Goal: Information Seeking & Learning: Find specific fact

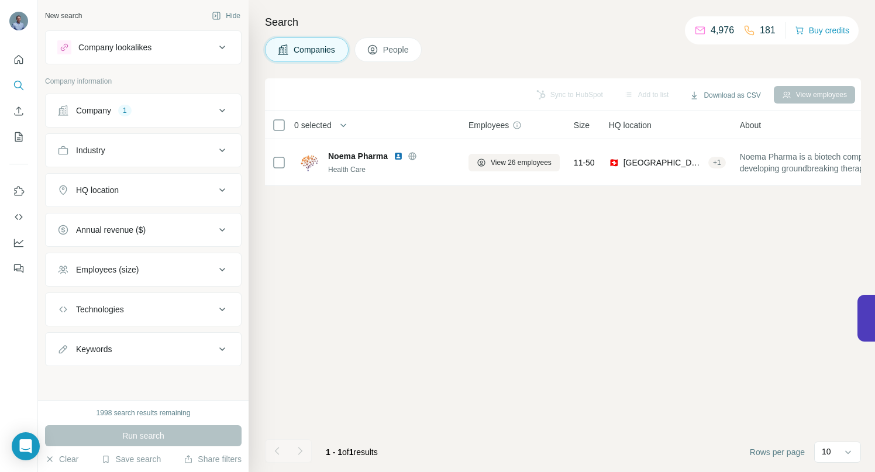
click at [226, 109] on icon at bounding box center [222, 111] width 14 height 14
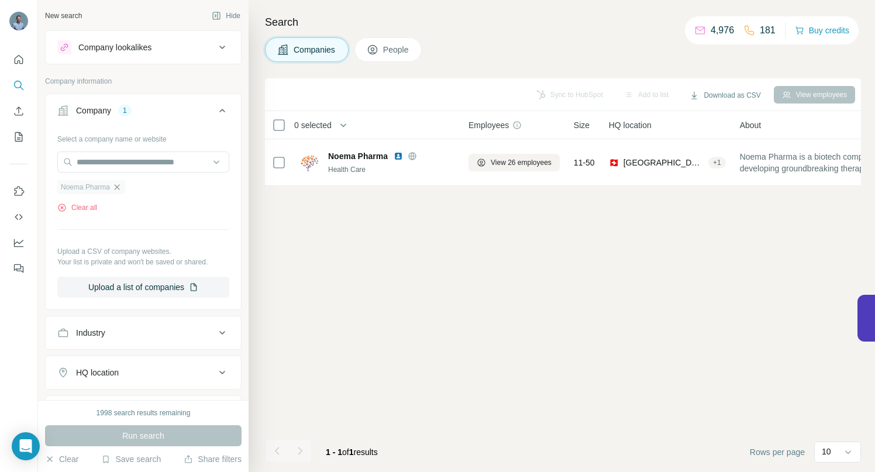
click at [121, 186] on icon "button" at bounding box center [116, 186] width 9 height 9
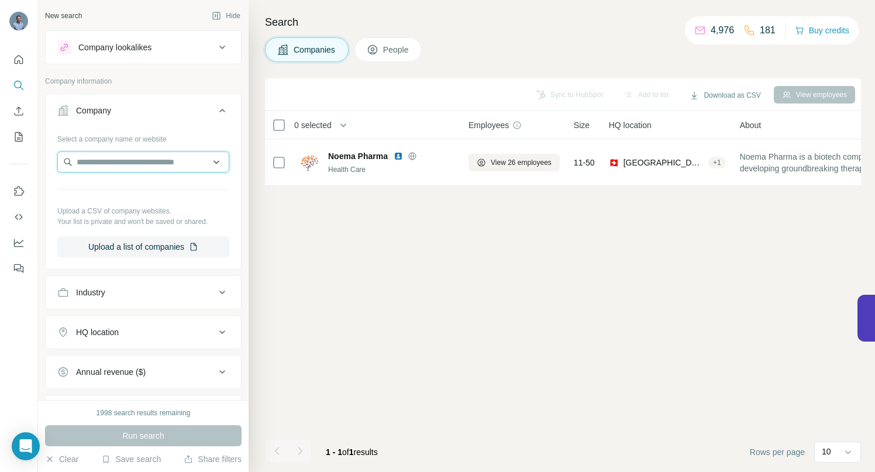
click at [119, 160] on input "text" at bounding box center [143, 161] width 172 height 21
paste input "**********"
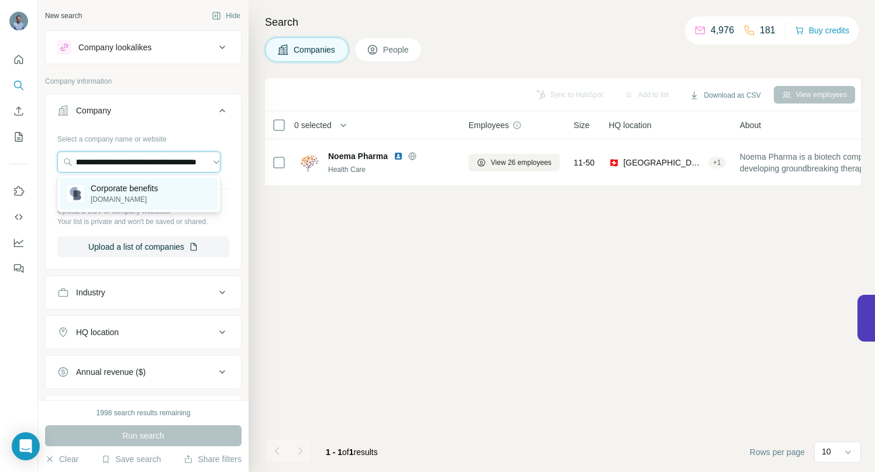
type input "**********"
click at [135, 189] on p "Corporate benefits" at bounding box center [124, 188] width 67 height 12
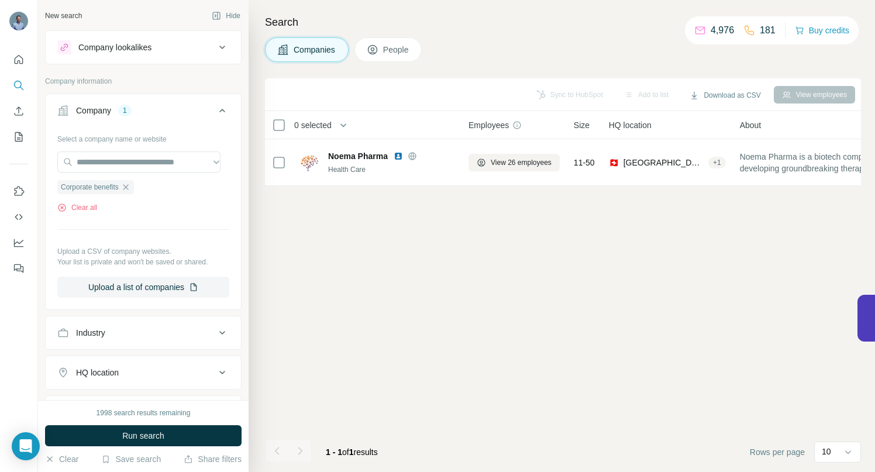
click at [128, 435] on span "Run search" at bounding box center [143, 436] width 42 height 12
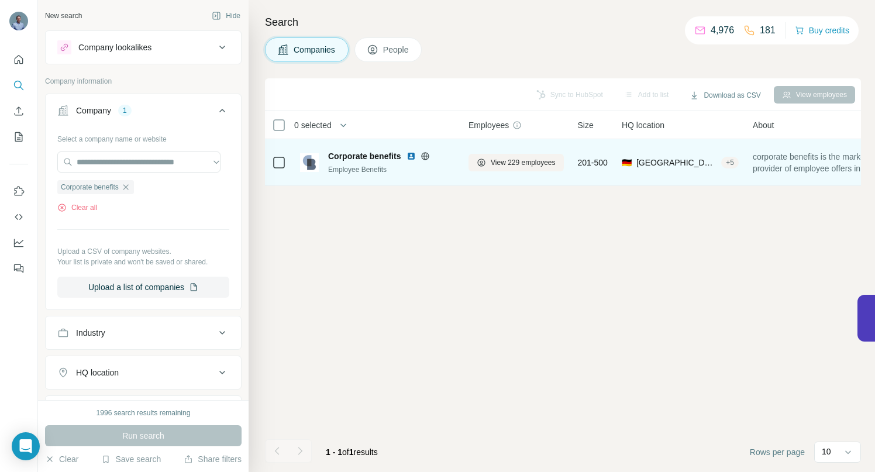
click at [356, 157] on span "Corporate benefits" at bounding box center [364, 156] width 73 height 12
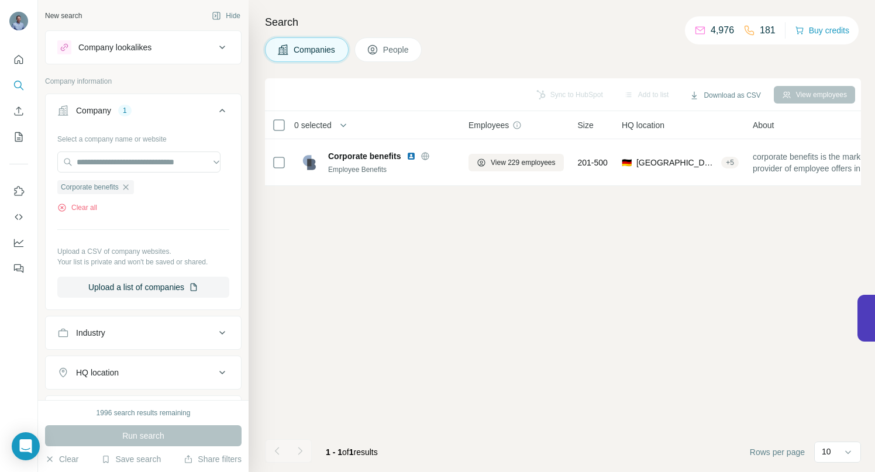
click at [396, 49] on span "People" at bounding box center [396, 50] width 27 height 12
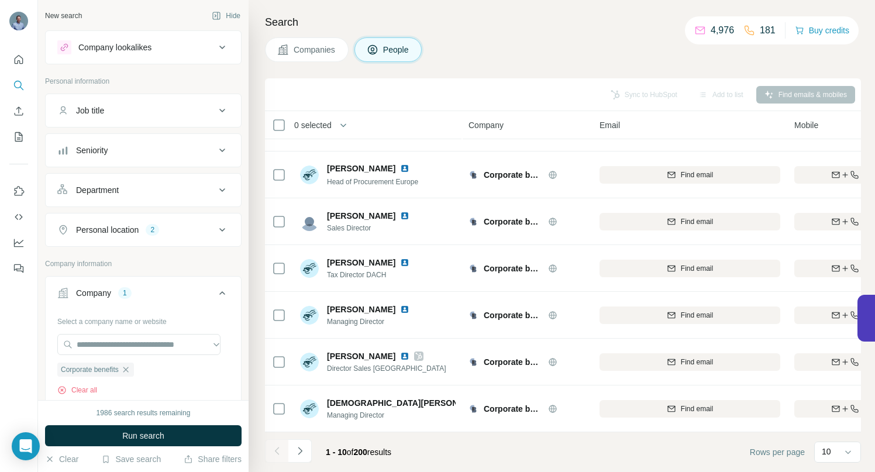
scroll to position [181, 0]
drag, startPoint x: 297, startPoint y: 451, endPoint x: 299, endPoint y: 430, distance: 20.5
click at [297, 451] on icon "Navigate to next page" at bounding box center [300, 451] width 12 height 12
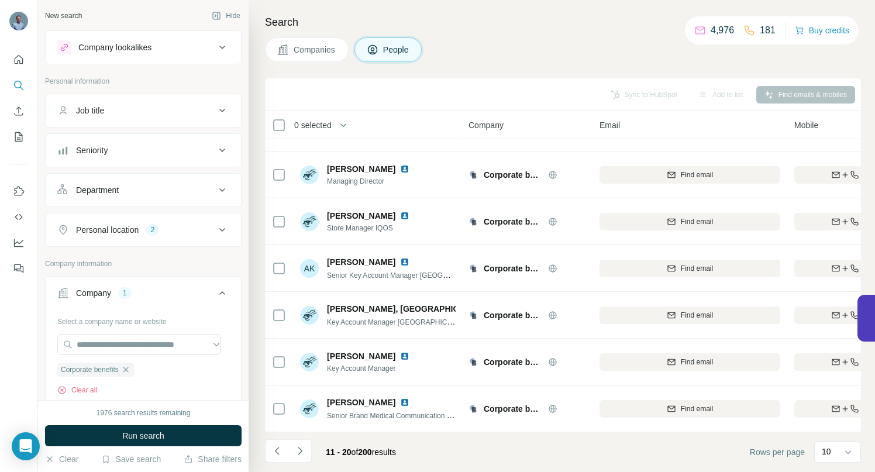
scroll to position [0, 0]
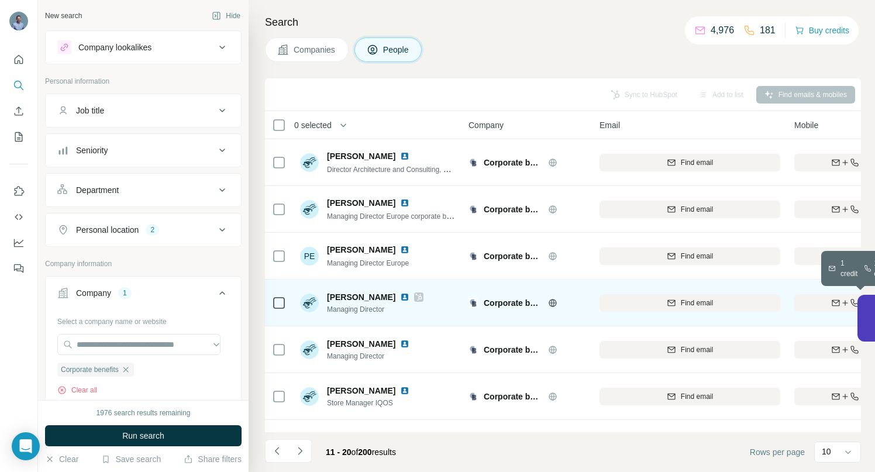
click at [836, 299] on icon "button" at bounding box center [835, 302] width 9 height 9
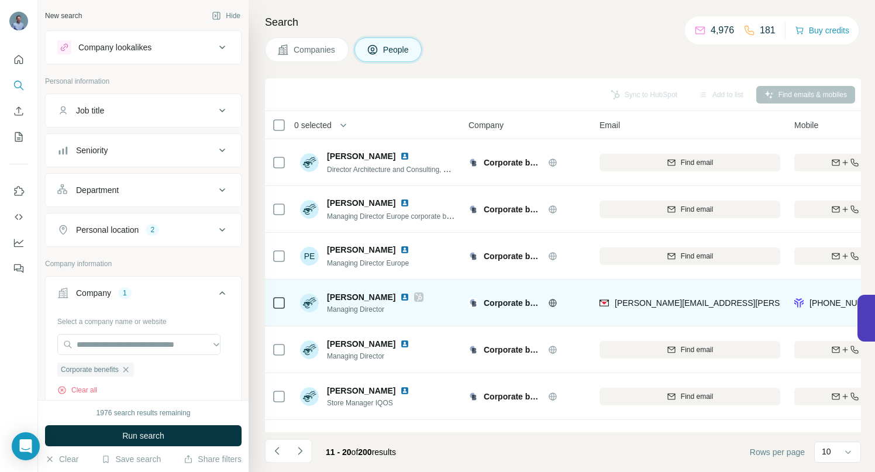
click at [407, 295] on img at bounding box center [404, 296] width 9 height 9
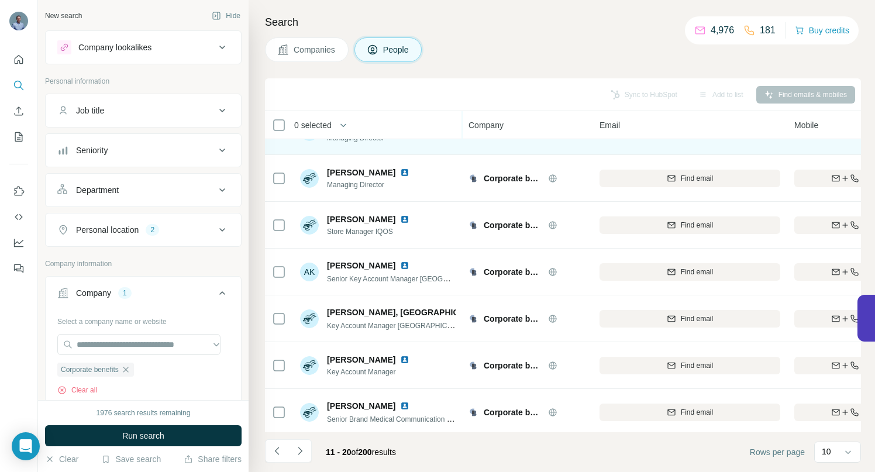
scroll to position [181, 0]
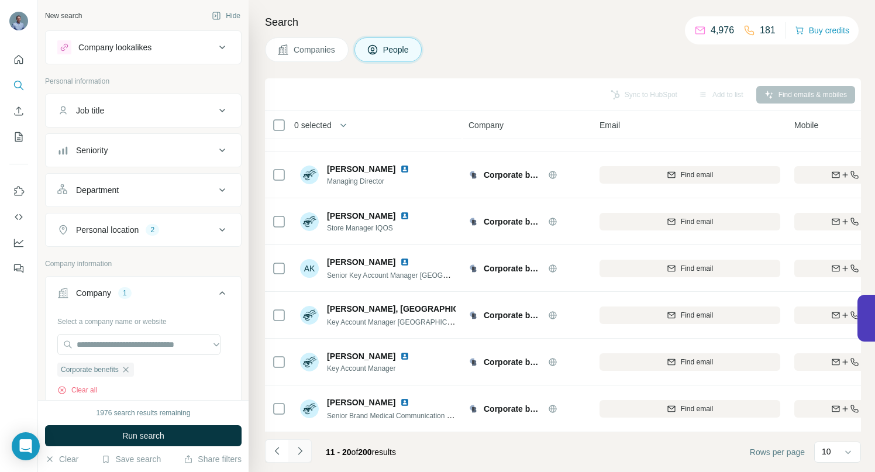
click at [299, 454] on icon "Navigate to next page" at bounding box center [300, 451] width 12 height 12
click at [301, 445] on icon "Navigate to next page" at bounding box center [300, 451] width 12 height 12
click at [300, 452] on icon "Navigate to next page" at bounding box center [300, 451] width 4 height 8
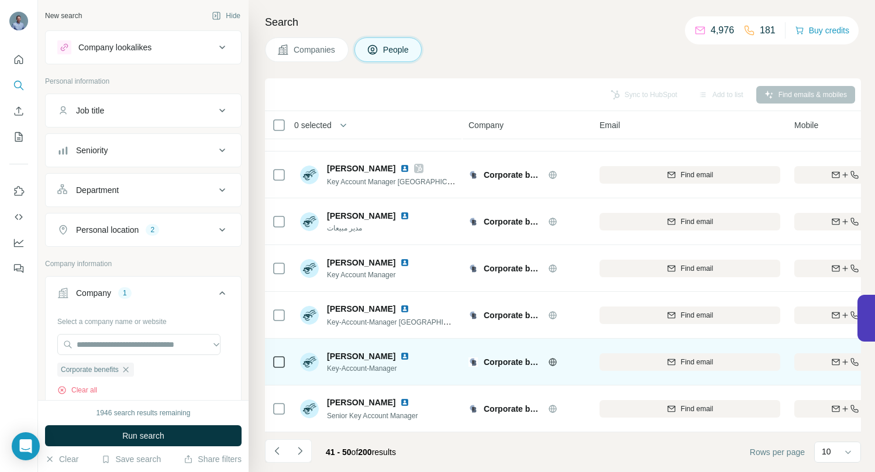
scroll to position [0, 0]
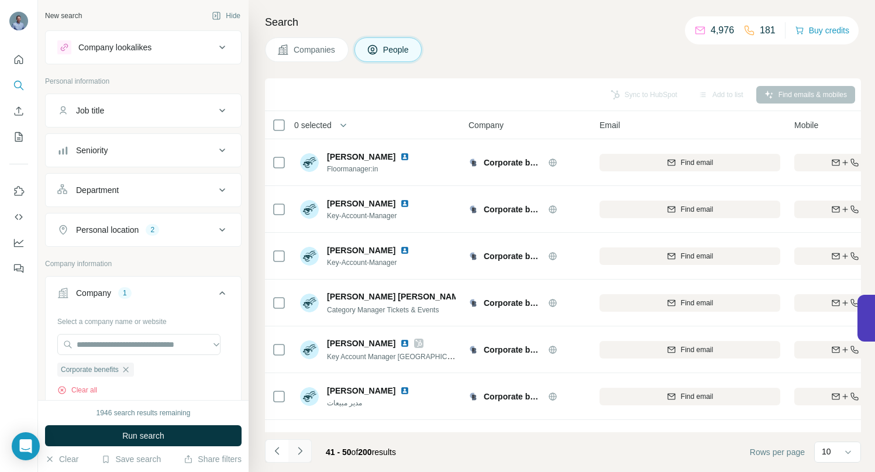
click at [302, 457] on button "Navigate to next page" at bounding box center [299, 450] width 23 height 23
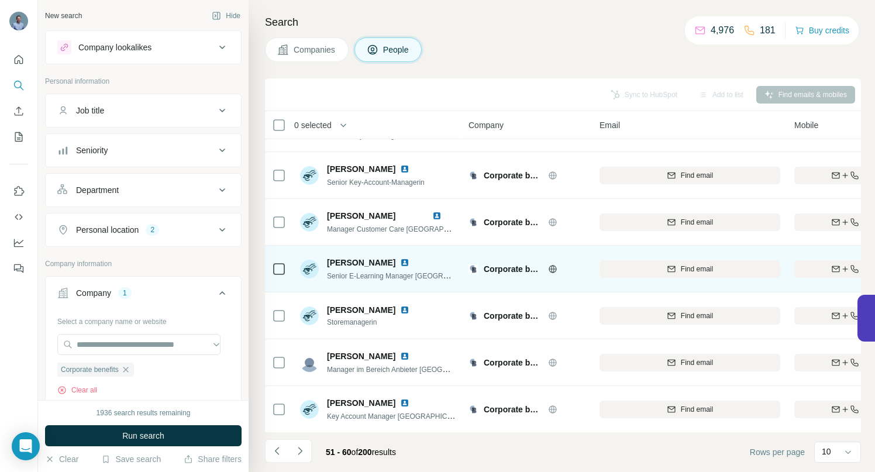
scroll to position [181, 0]
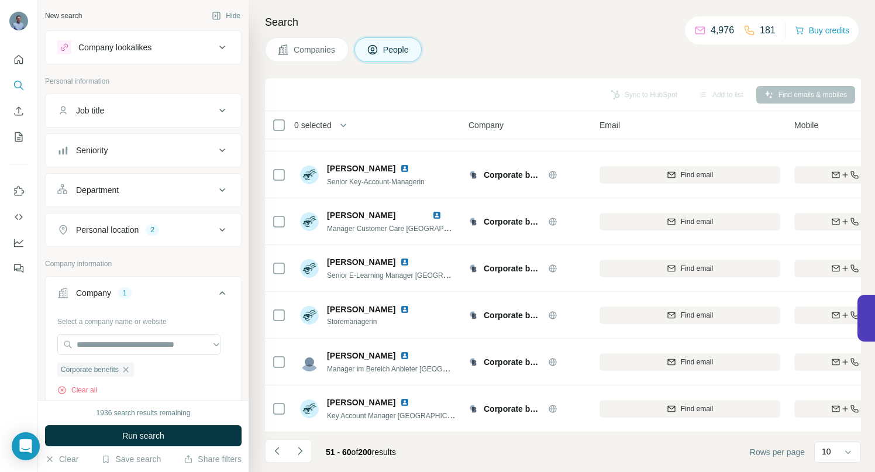
click at [295, 451] on icon "Navigate to next page" at bounding box center [300, 451] width 12 height 12
click at [303, 453] on icon "Navigate to next page" at bounding box center [300, 451] width 12 height 12
click at [301, 452] on icon "Navigate to next page" at bounding box center [300, 451] width 12 height 12
click at [301, 454] on icon "Navigate to next page" at bounding box center [300, 451] width 12 height 12
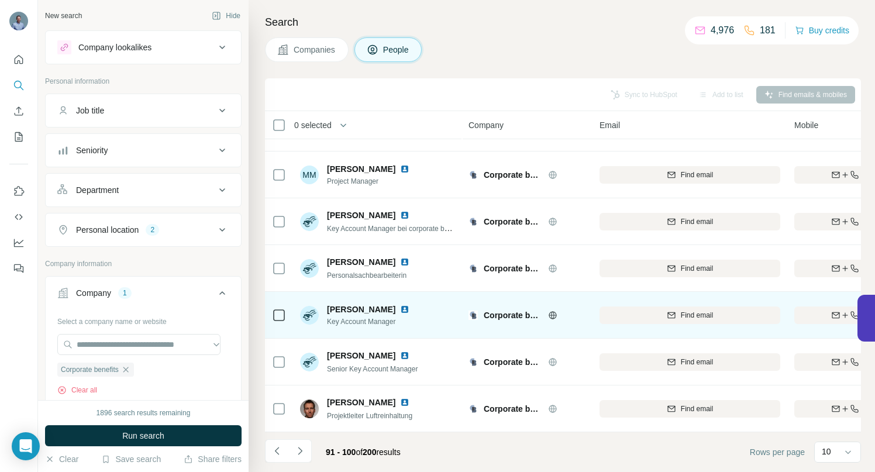
scroll to position [0, 0]
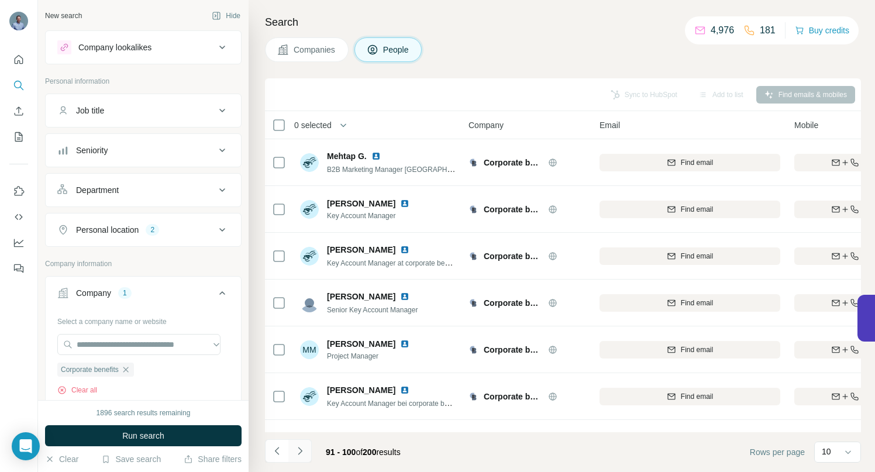
click at [298, 450] on icon "Navigate to next page" at bounding box center [300, 451] width 12 height 12
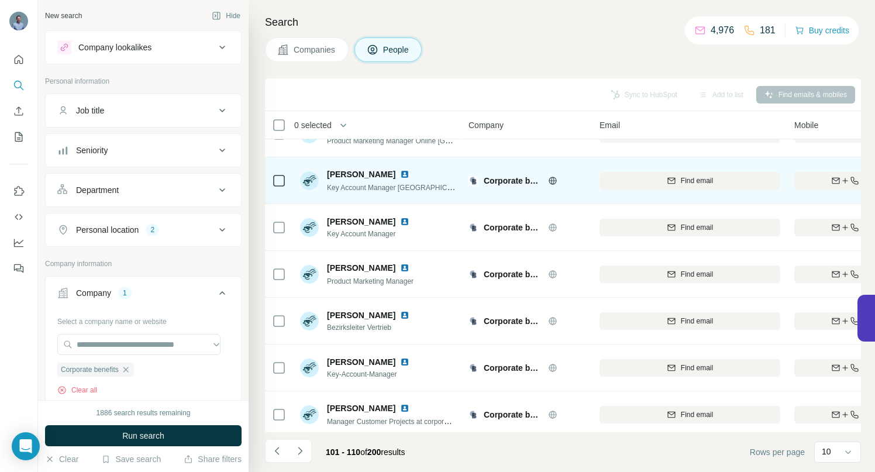
scroll to position [181, 0]
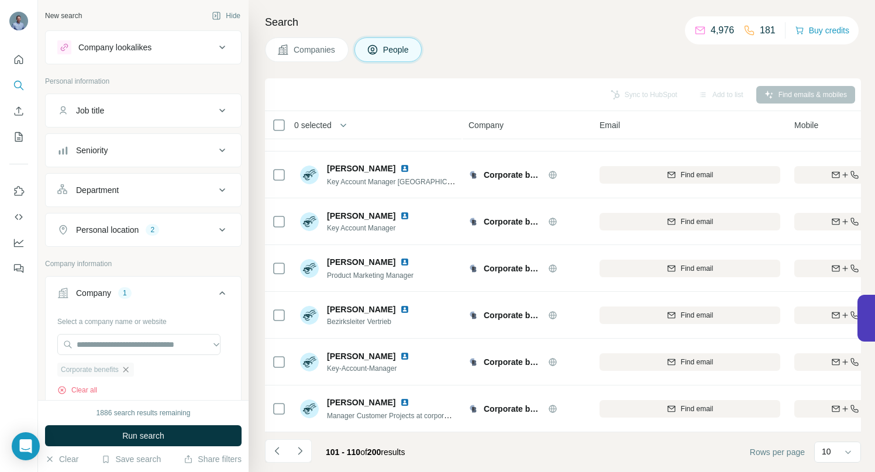
click at [130, 367] on icon "button" at bounding box center [125, 369] width 9 height 9
click at [126, 344] on input "text" at bounding box center [138, 344] width 163 height 21
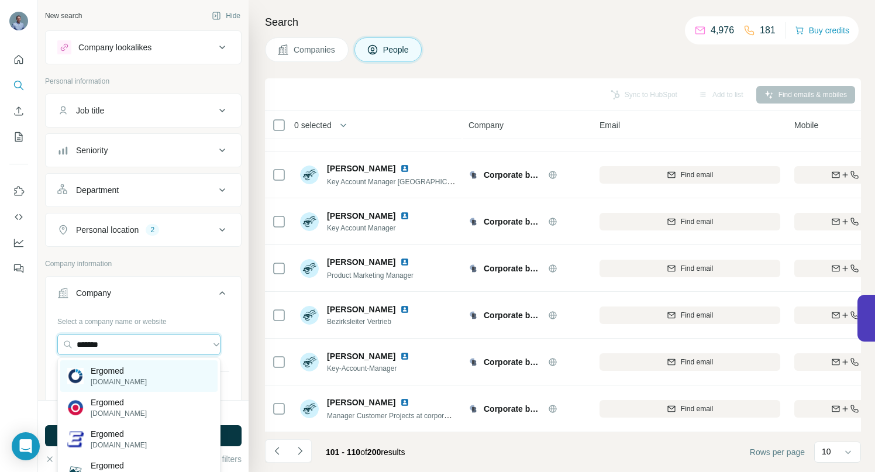
type input "*******"
click at [117, 375] on p "Ergomed" at bounding box center [119, 371] width 56 height 12
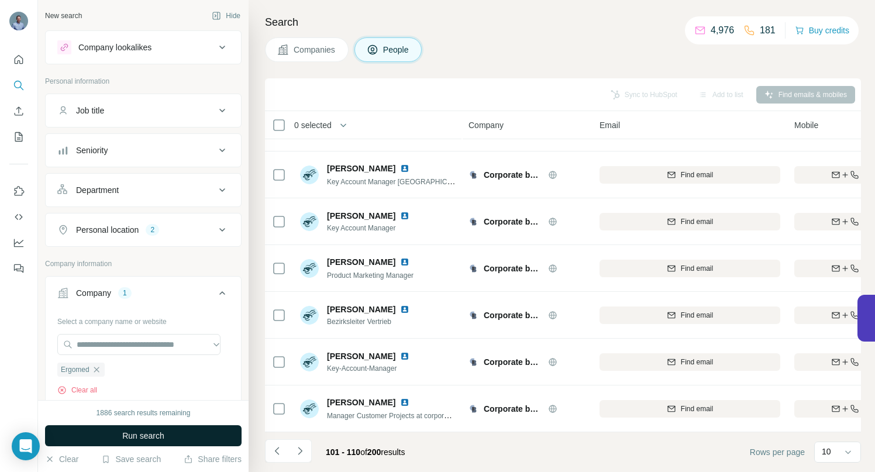
click at [129, 439] on span "Run search" at bounding box center [143, 436] width 42 height 12
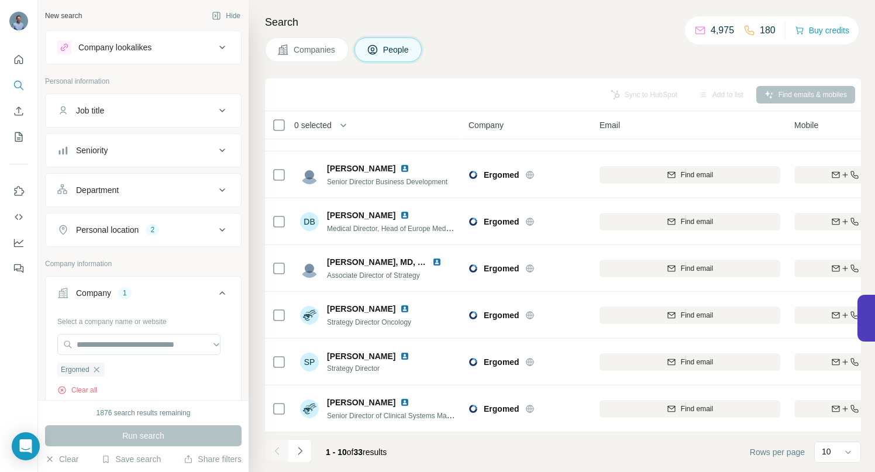
click at [318, 50] on span "Companies" at bounding box center [315, 50] width 43 height 12
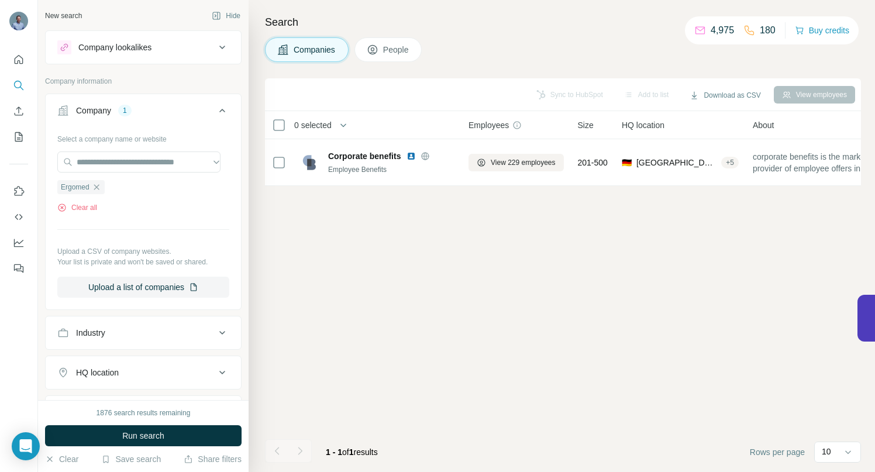
click at [378, 46] on icon at bounding box center [373, 50] width 12 height 12
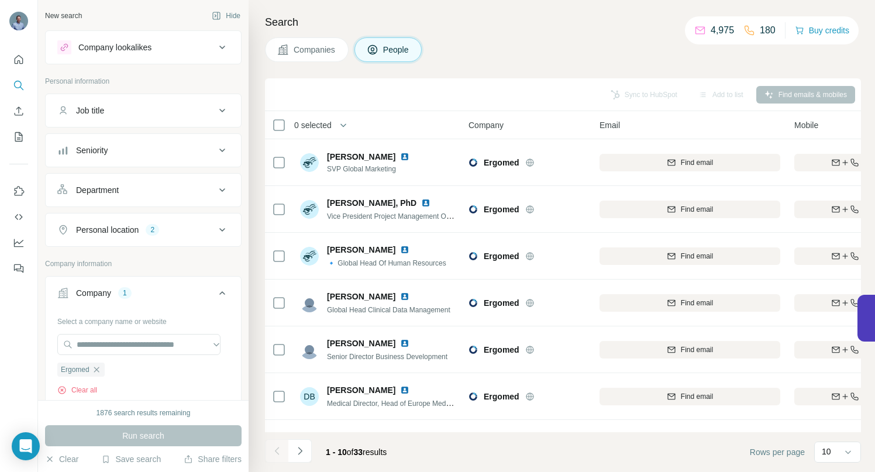
click at [323, 46] on span "Companies" at bounding box center [315, 50] width 43 height 12
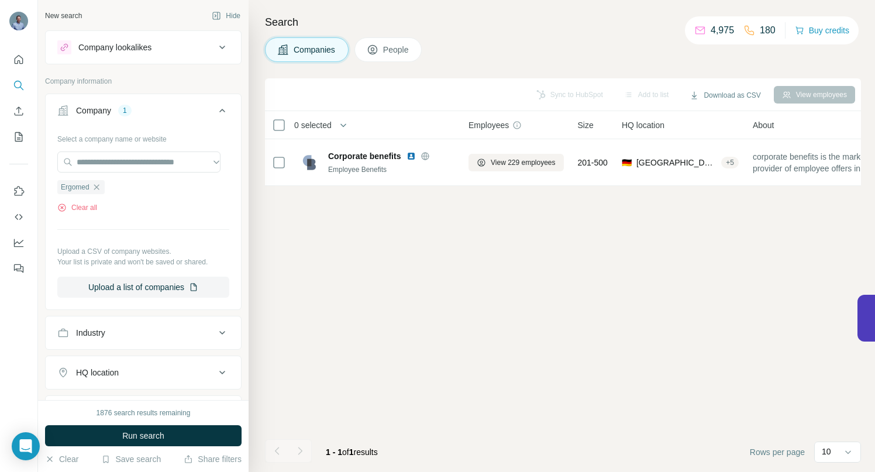
click at [404, 53] on span "People" at bounding box center [396, 50] width 27 height 12
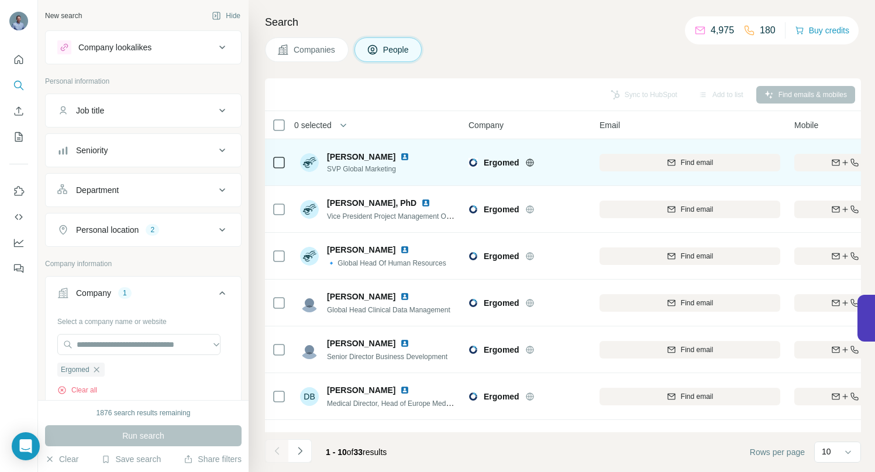
click at [489, 163] on span "Ergomed" at bounding box center [502, 163] width 36 height 12
click at [507, 161] on span "Ergomed" at bounding box center [502, 163] width 36 height 12
click at [529, 163] on icon at bounding box center [529, 162] width 3 height 8
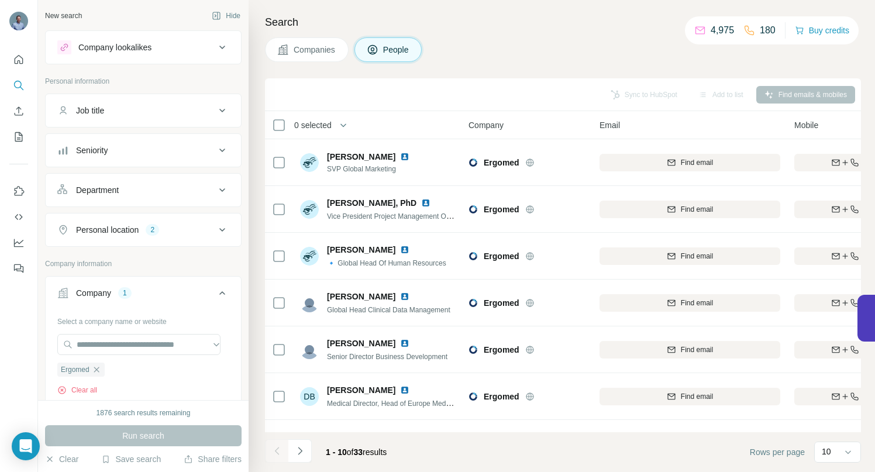
click at [327, 46] on span "Companies" at bounding box center [315, 50] width 43 height 12
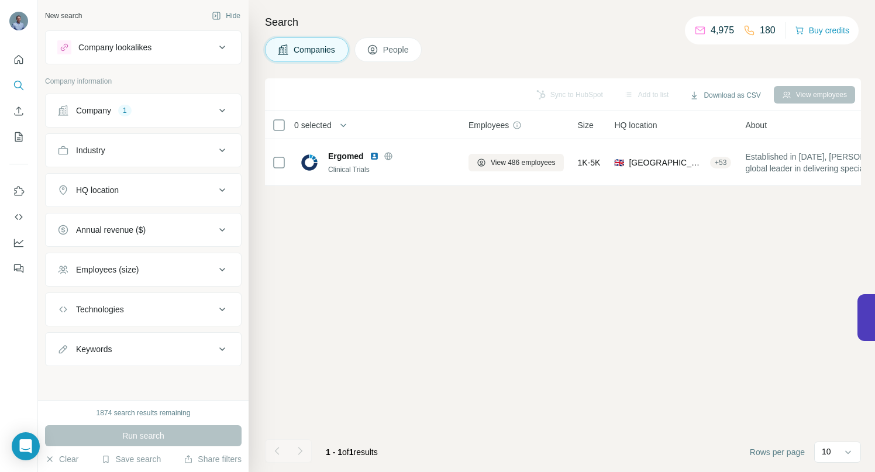
click at [223, 110] on icon at bounding box center [222, 111] width 6 height 4
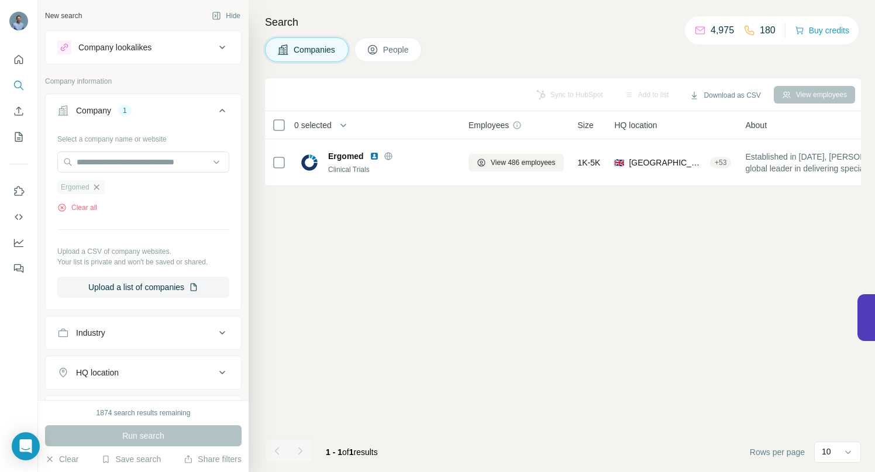
click at [99, 188] on icon "button" at bounding box center [96, 186] width 5 height 5
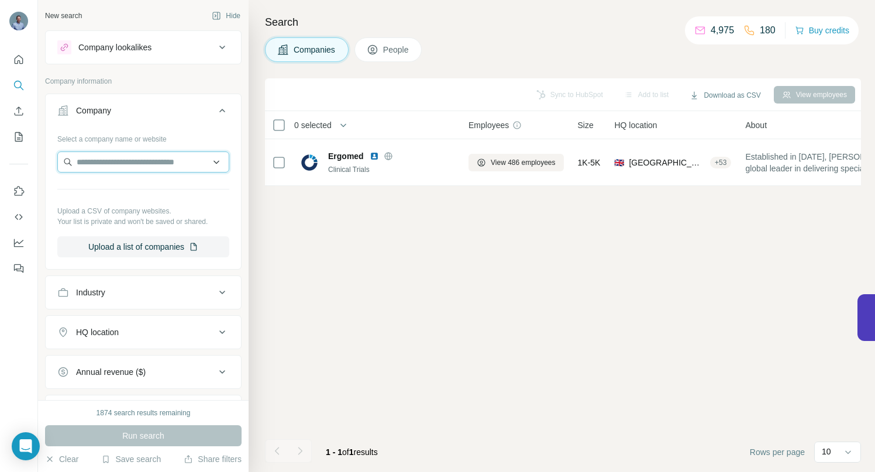
click at [95, 167] on input "text" at bounding box center [143, 161] width 172 height 21
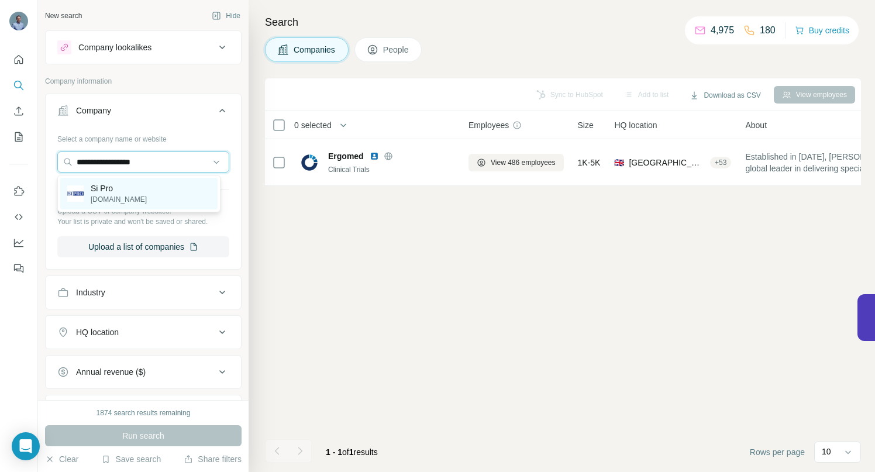
type input "**********"
click at [101, 188] on p "Si Pro" at bounding box center [119, 188] width 56 height 12
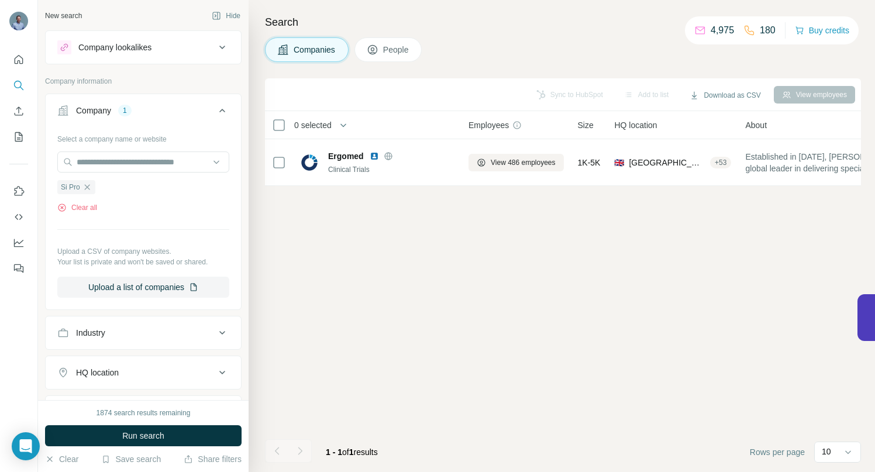
click at [141, 434] on span "Run search" at bounding box center [143, 436] width 42 height 12
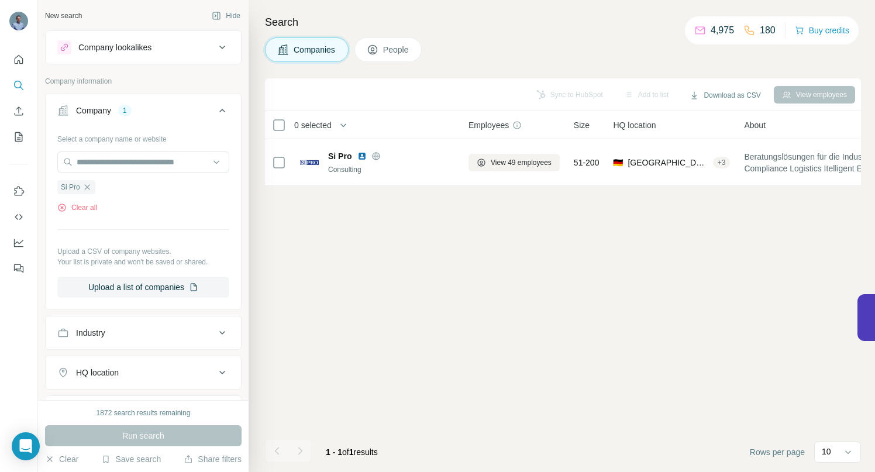
click at [385, 43] on button "People" at bounding box center [388, 49] width 68 height 25
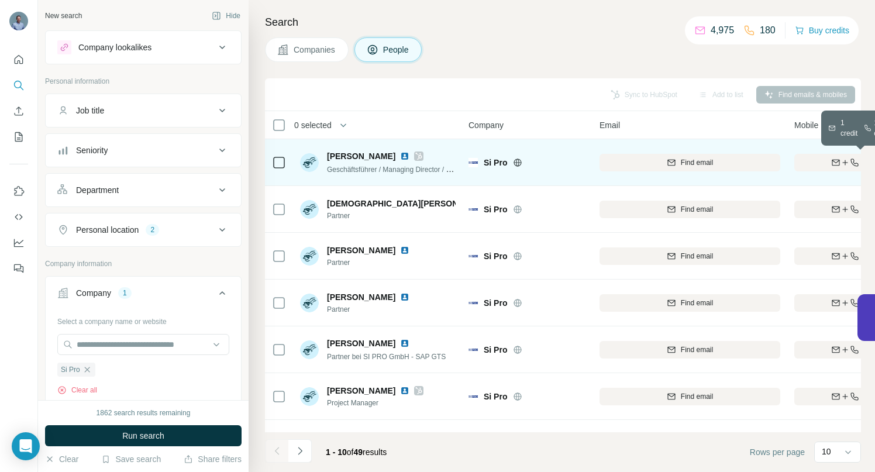
click at [847, 160] on icon "button" at bounding box center [844, 162] width 9 height 9
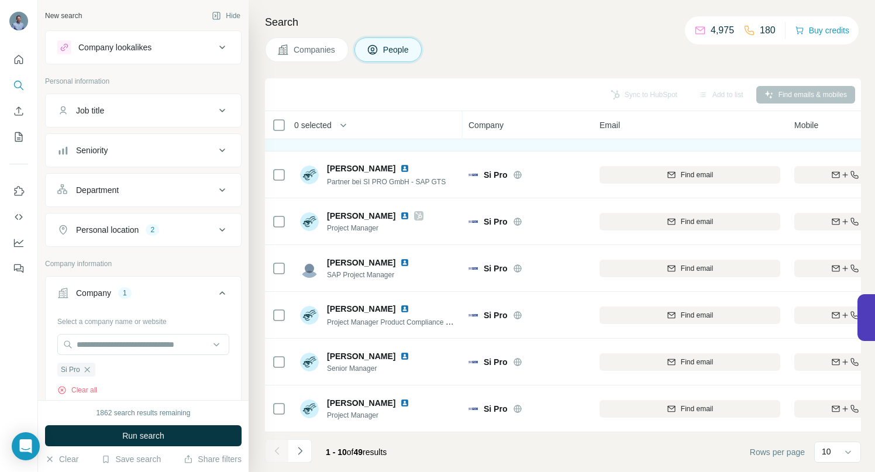
scroll to position [181, 0]
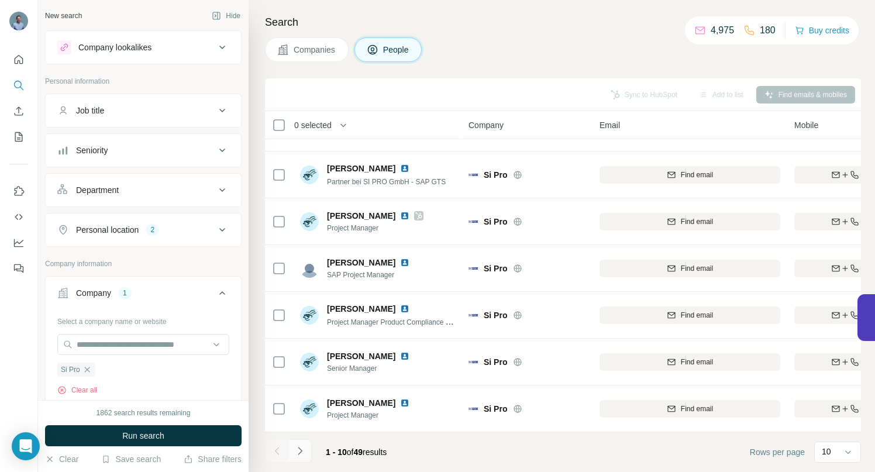
click at [301, 450] on icon "Navigate to next page" at bounding box center [300, 451] width 4 height 8
click at [302, 452] on icon "Navigate to next page" at bounding box center [300, 451] width 12 height 12
click at [299, 453] on icon "Navigate to next page" at bounding box center [300, 451] width 12 height 12
click at [300, 453] on icon "Navigate to next page" at bounding box center [300, 451] width 4 height 8
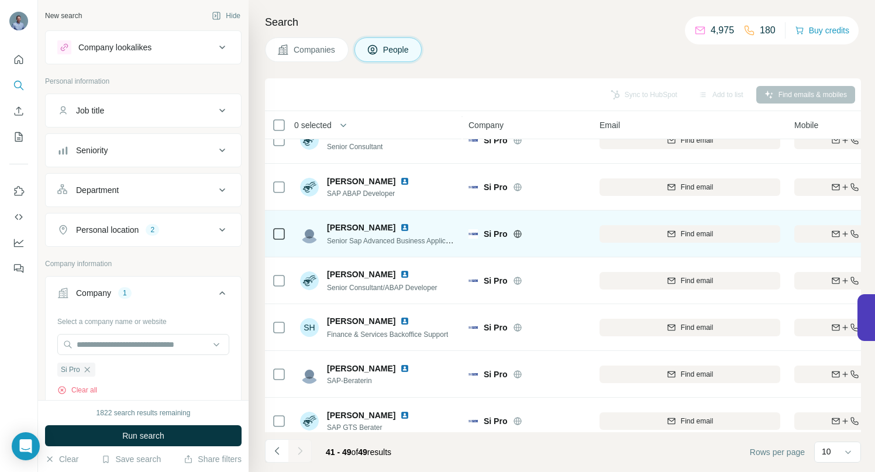
scroll to position [135, 0]
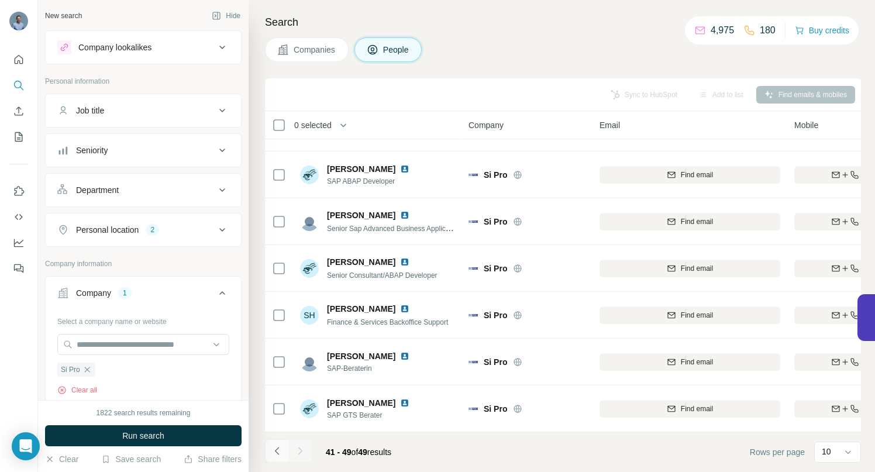
click at [278, 452] on icon "Navigate to previous page" at bounding box center [277, 451] width 12 height 12
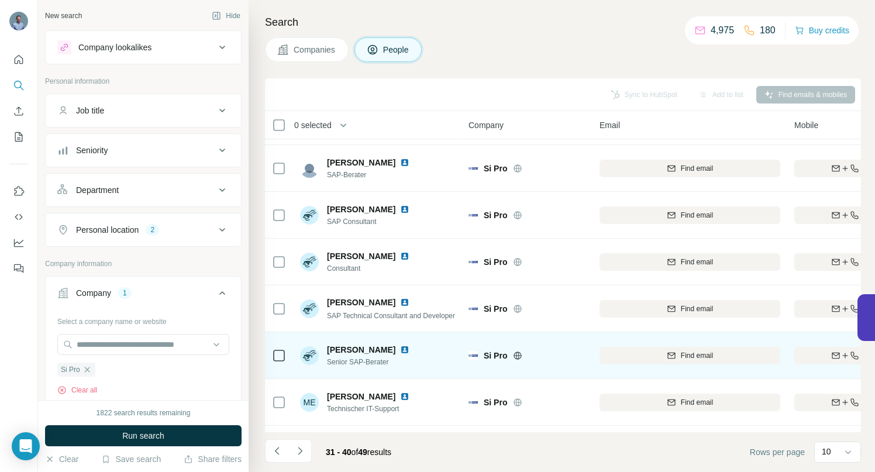
scroll to position [0, 0]
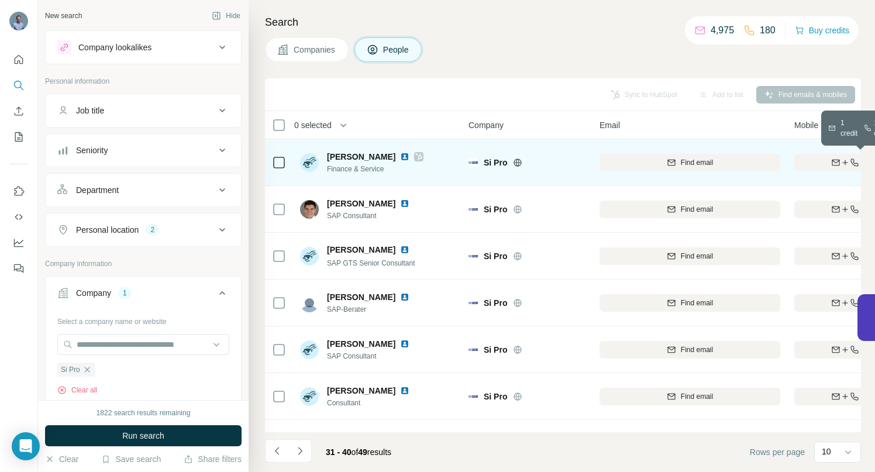
click at [818, 160] on div "Find both" at bounding box center [862, 162] width 136 height 11
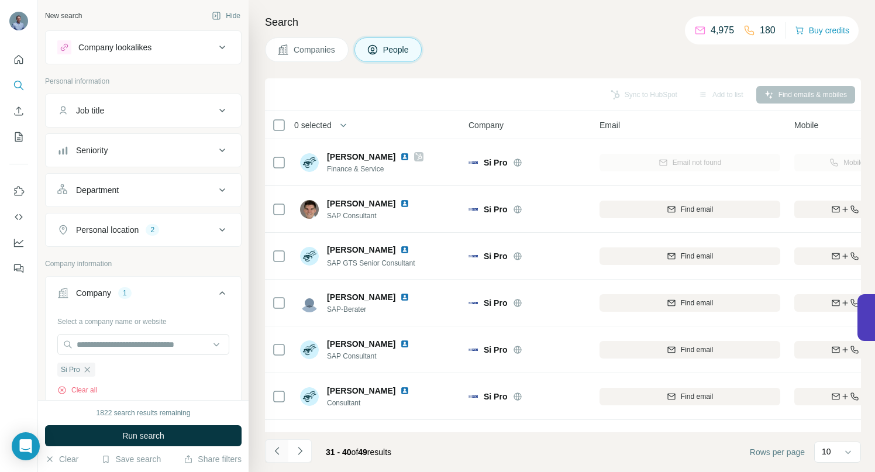
click at [276, 449] on icon "Navigate to previous page" at bounding box center [276, 451] width 4 height 8
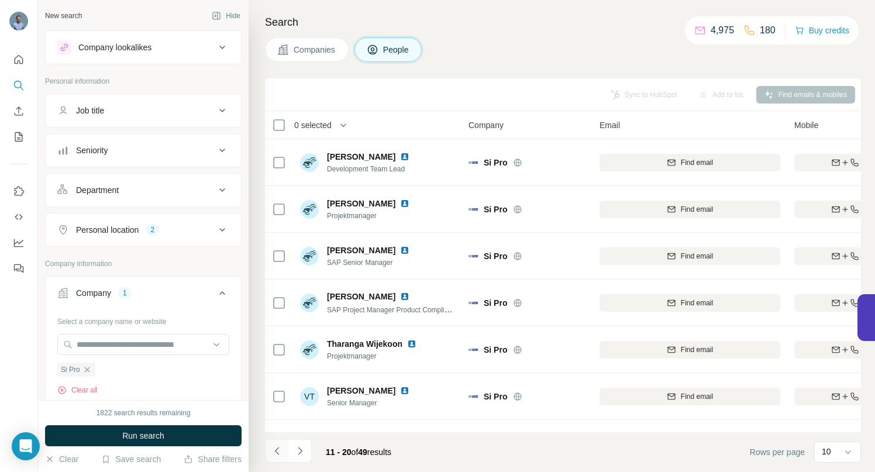
click at [276, 449] on icon "Navigate to previous page" at bounding box center [276, 451] width 4 height 8
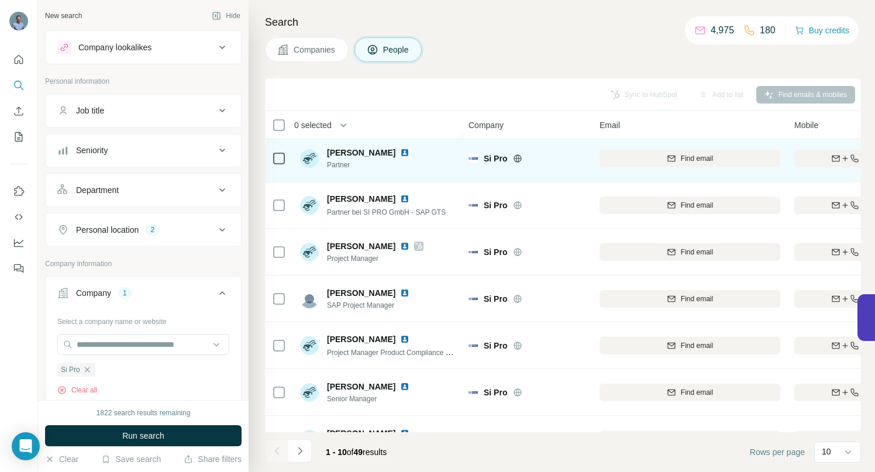
scroll to position [181, 0]
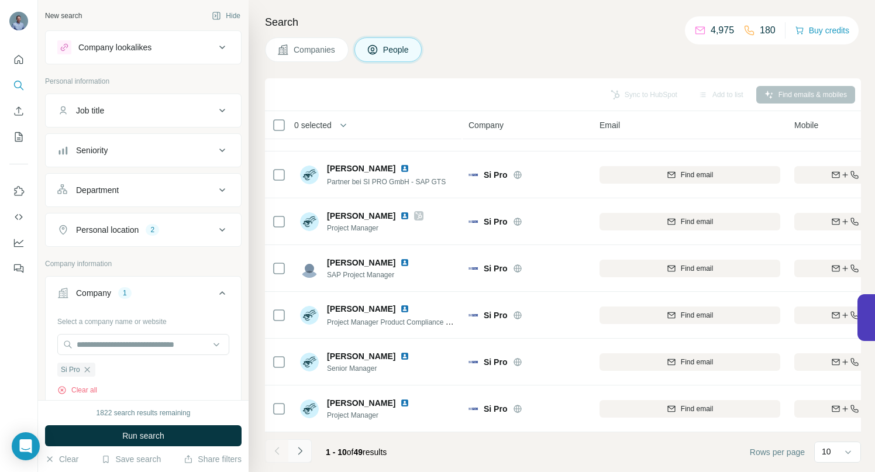
click at [299, 450] on icon "Navigate to next page" at bounding box center [300, 451] width 12 height 12
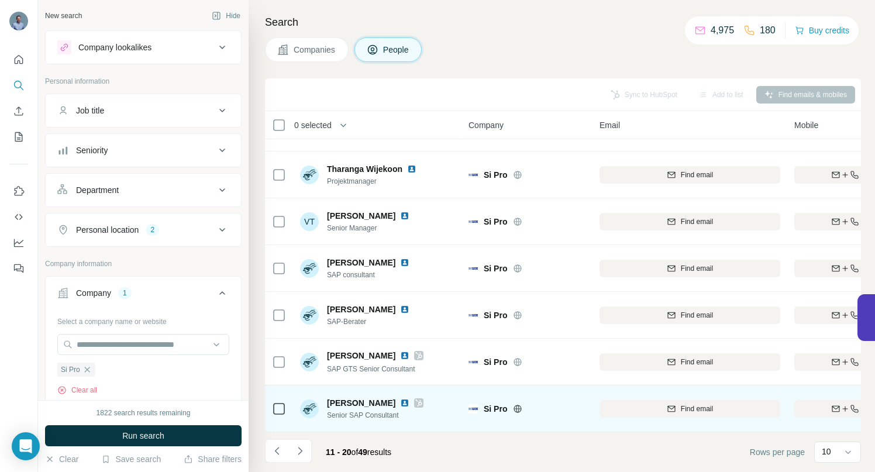
drag, startPoint x: 303, startPoint y: 452, endPoint x: 317, endPoint y: 413, distance: 41.1
click at [303, 452] on icon "Navigate to next page" at bounding box center [300, 451] width 12 height 12
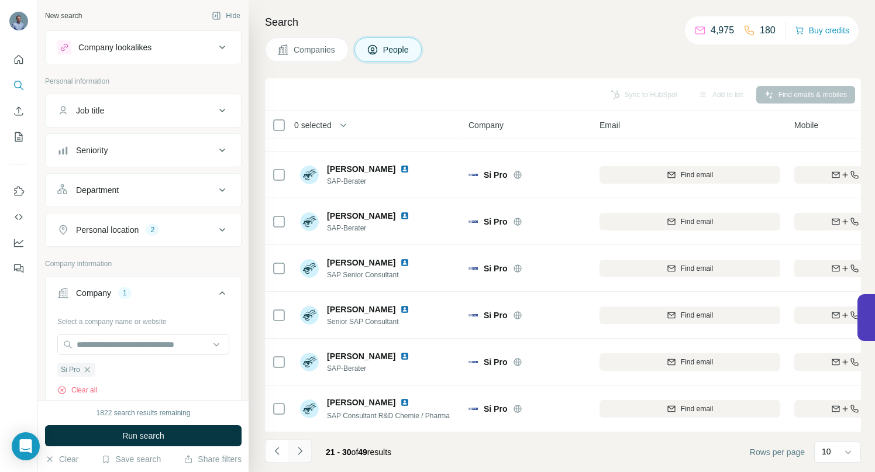
click at [299, 450] on icon "Navigate to next page" at bounding box center [300, 451] width 12 height 12
drag, startPoint x: 299, startPoint y: 451, endPoint x: 307, endPoint y: 433, distance: 19.9
click at [299, 450] on icon "Navigate to next page" at bounding box center [300, 451] width 12 height 12
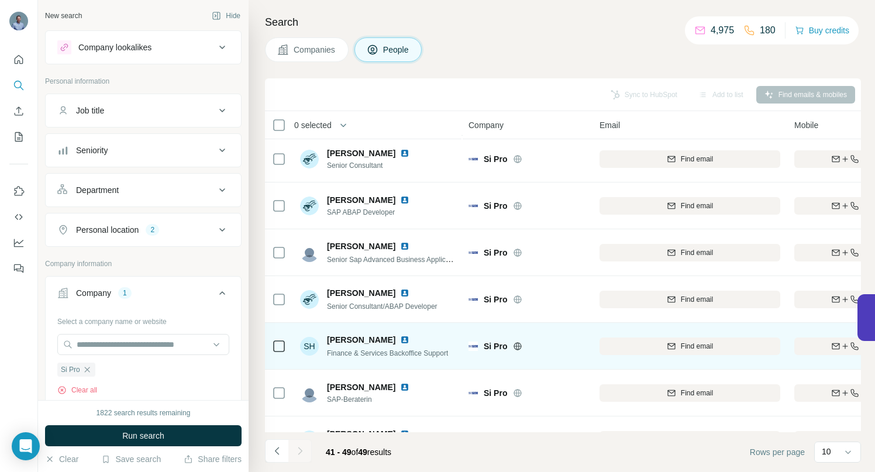
scroll to position [0, 0]
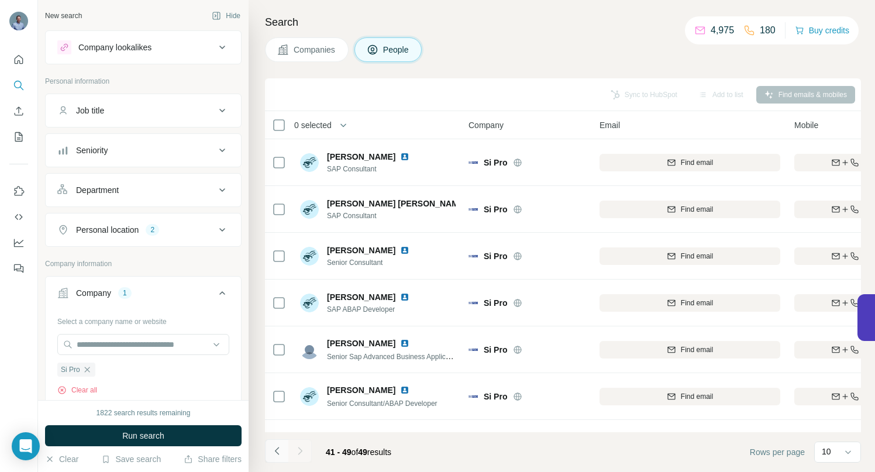
click at [277, 451] on icon "Navigate to previous page" at bounding box center [277, 451] width 12 height 12
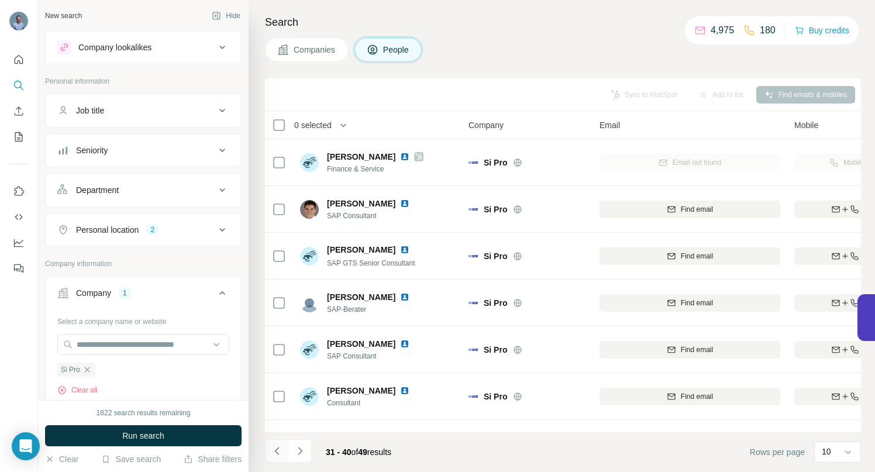
click at [278, 450] on icon "Navigate to previous page" at bounding box center [277, 451] width 12 height 12
click at [278, 452] on icon "Navigate to previous page" at bounding box center [277, 451] width 12 height 12
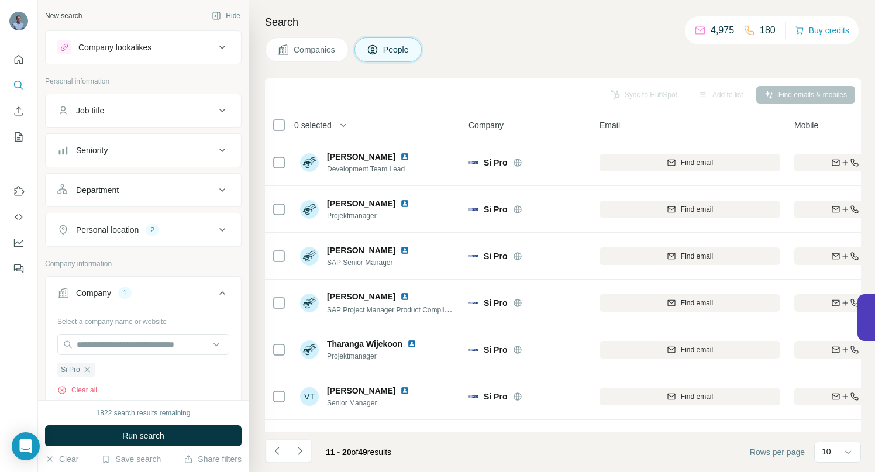
click at [272, 450] on icon "Navigate to previous page" at bounding box center [277, 451] width 12 height 12
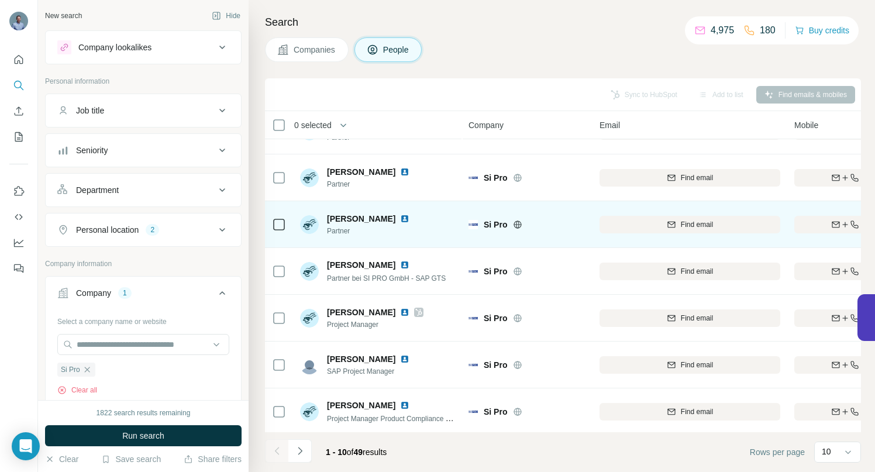
scroll to position [181, 0]
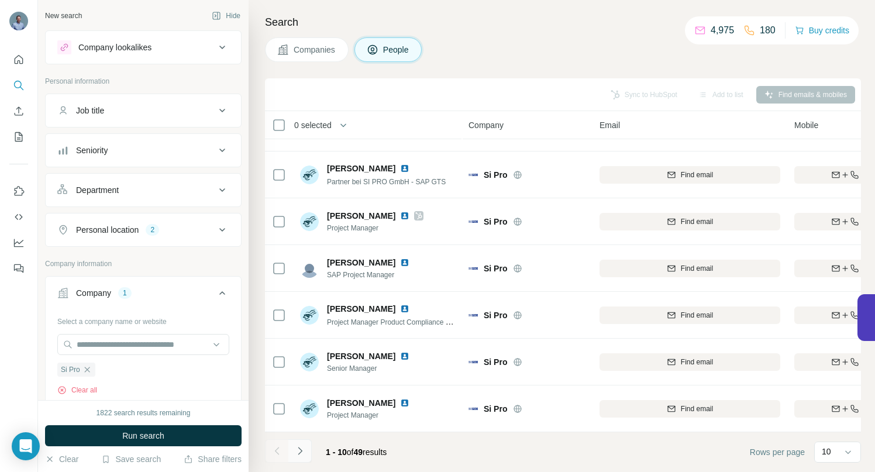
click at [301, 446] on icon "Navigate to next page" at bounding box center [300, 451] width 12 height 12
click at [299, 450] on icon "Navigate to next page" at bounding box center [300, 451] width 12 height 12
click at [298, 446] on icon "Navigate to next page" at bounding box center [300, 451] width 12 height 12
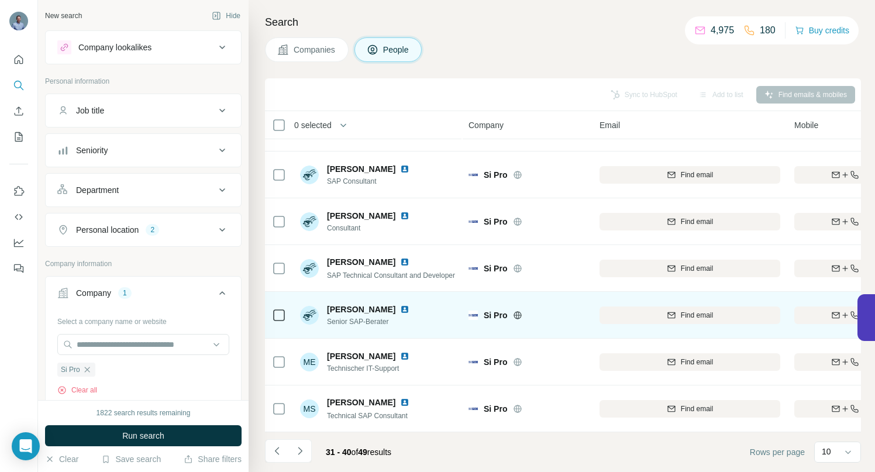
scroll to position [0, 0]
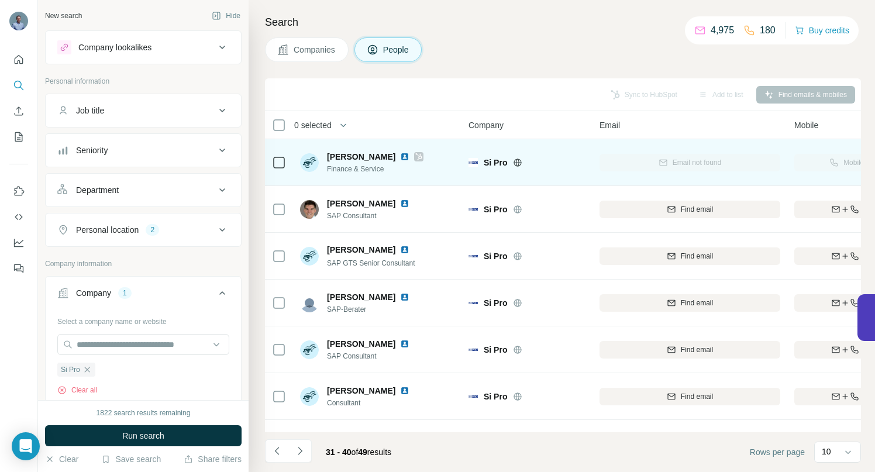
click at [400, 156] on img at bounding box center [404, 156] width 9 height 9
